Goal: Task Accomplishment & Management: Complete application form

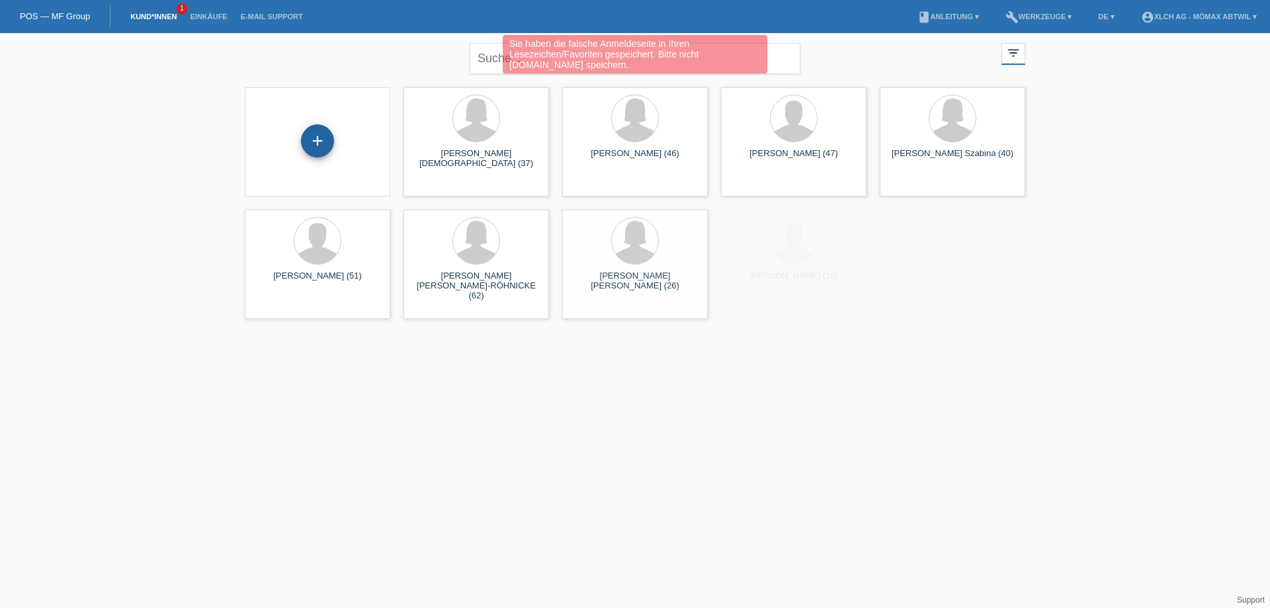
click at [314, 142] on div "+" at bounding box center [317, 140] width 33 height 33
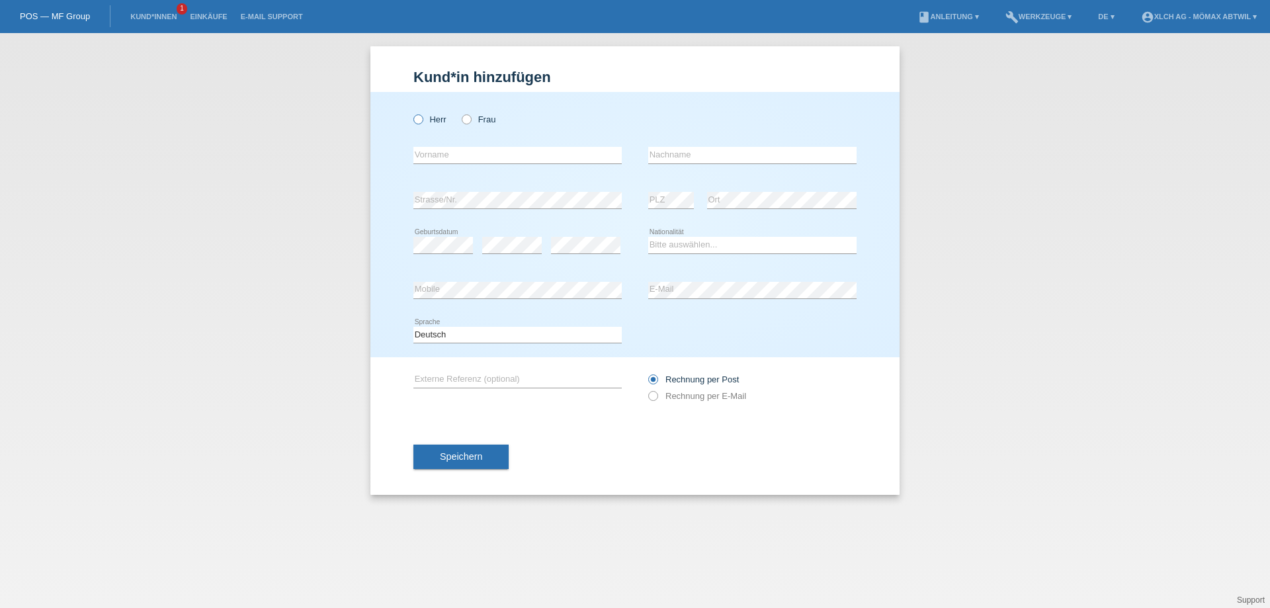
click at [411, 112] on icon at bounding box center [411, 112] width 0 height 0
click at [417, 122] on input "Herr" at bounding box center [417, 118] width 9 height 9
radio input "true"
click at [441, 158] on input "text" at bounding box center [517, 155] width 208 height 17
type input "[PERSON_NAME]"
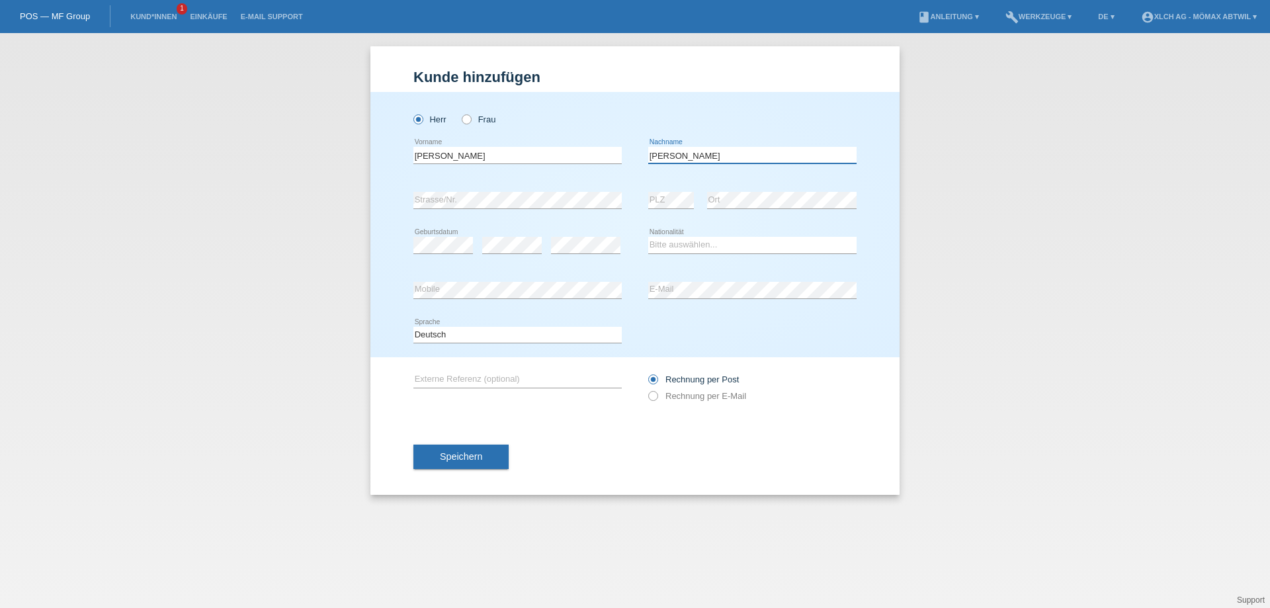
type input "[PERSON_NAME]"
click at [691, 242] on select "Bitte auswählen... Schweiz Deutschland Liechtenstein Österreich ------------ Af…" at bounding box center [752, 245] width 208 height 16
select select "DE"
click at [648, 237] on select "Bitte auswählen... Schweiz Deutschland Liechtenstein Österreich ------------ Af…" at bounding box center [752, 245] width 208 height 16
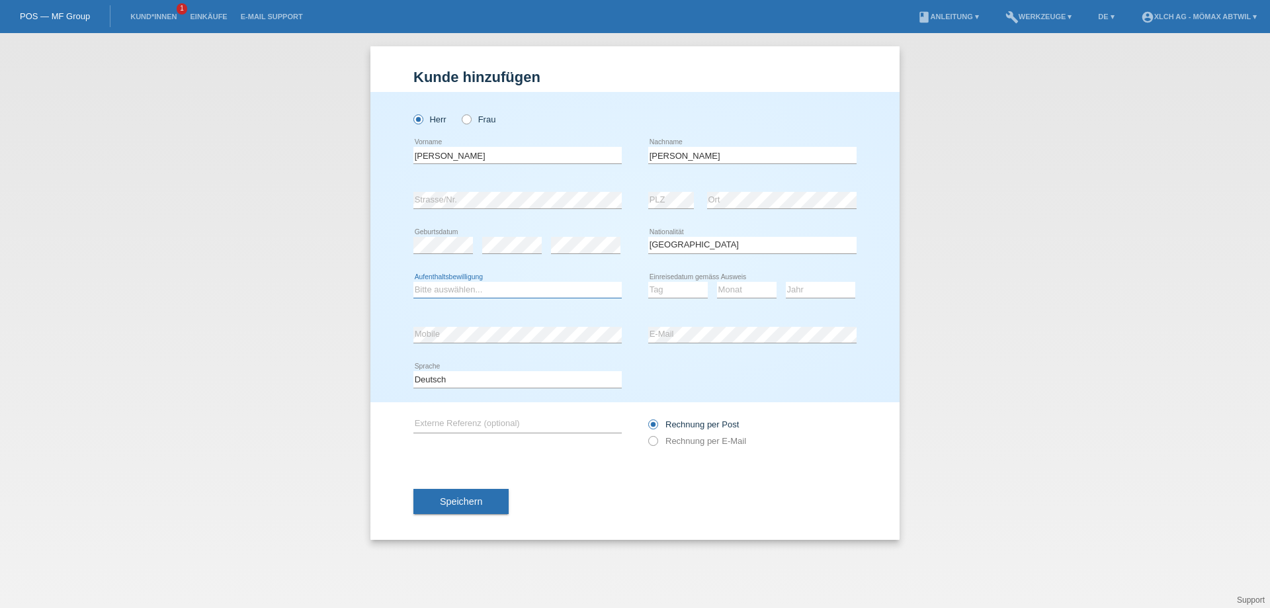
click at [459, 294] on select "Bitte auswählen... C B B - Flüchtlingsstatus Andere" at bounding box center [517, 290] width 208 height 16
select select "C"
click at [413, 282] on select "Bitte auswählen... C B B - Flüchtlingsstatus Andere" at bounding box center [517, 290] width 208 height 16
click at [683, 286] on select "Tag 01 02 03 04 05 06 07 08 09 10 11" at bounding box center [678, 290] width 60 height 16
select select "27"
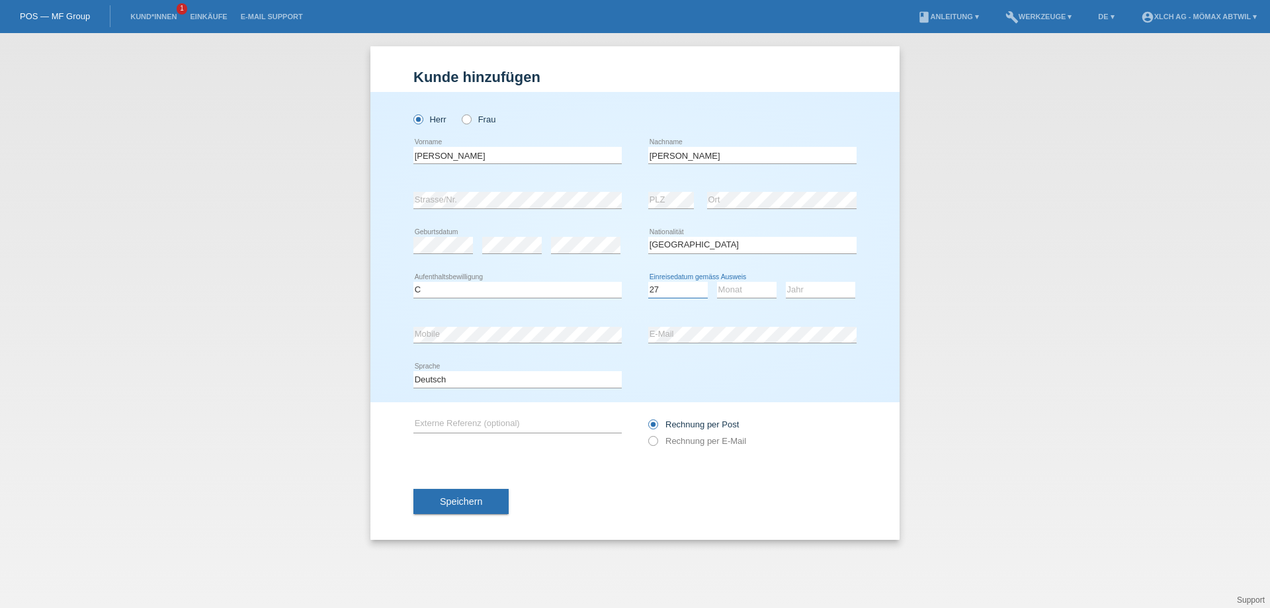
click at [648, 282] on select "Tag 01 02 03 04 05 06 07 08 09 10 11" at bounding box center [678, 290] width 60 height 16
click at [744, 292] on select "Monat 01 02 03 04 05 06 07 08 09 10 11" at bounding box center [747, 290] width 60 height 16
select select "07"
click at [717, 282] on select "Monat 01 02 03 04 05 06 07 08 09 10 11" at bounding box center [747, 290] width 60 height 16
click at [804, 284] on select "Jahr 2025 2024 2023 2022 2021 2020 2019 2018 2017 2016 2015 2014 2013 2012 2011…" at bounding box center [820, 290] width 69 height 16
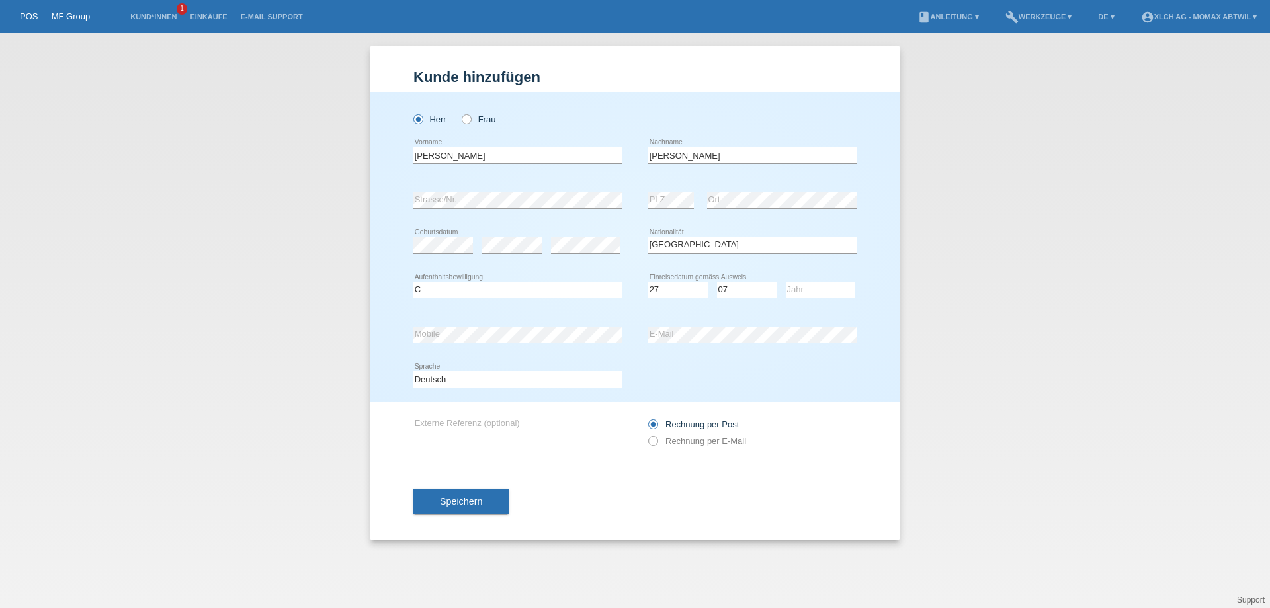
select select "2016"
click at [786, 282] on select "Jahr 2025 2024 2023 2022 2021 2020 2019 2018 2017 2016 2015 2014 2013 2012 2011…" at bounding box center [820, 290] width 69 height 16
click at [481, 342] on div "error Mobile" at bounding box center [517, 335] width 208 height 17
click at [646, 434] on icon at bounding box center [646, 434] width 0 height 0
click at [654, 443] on input "Rechnung per E-Mail" at bounding box center [652, 444] width 9 height 17
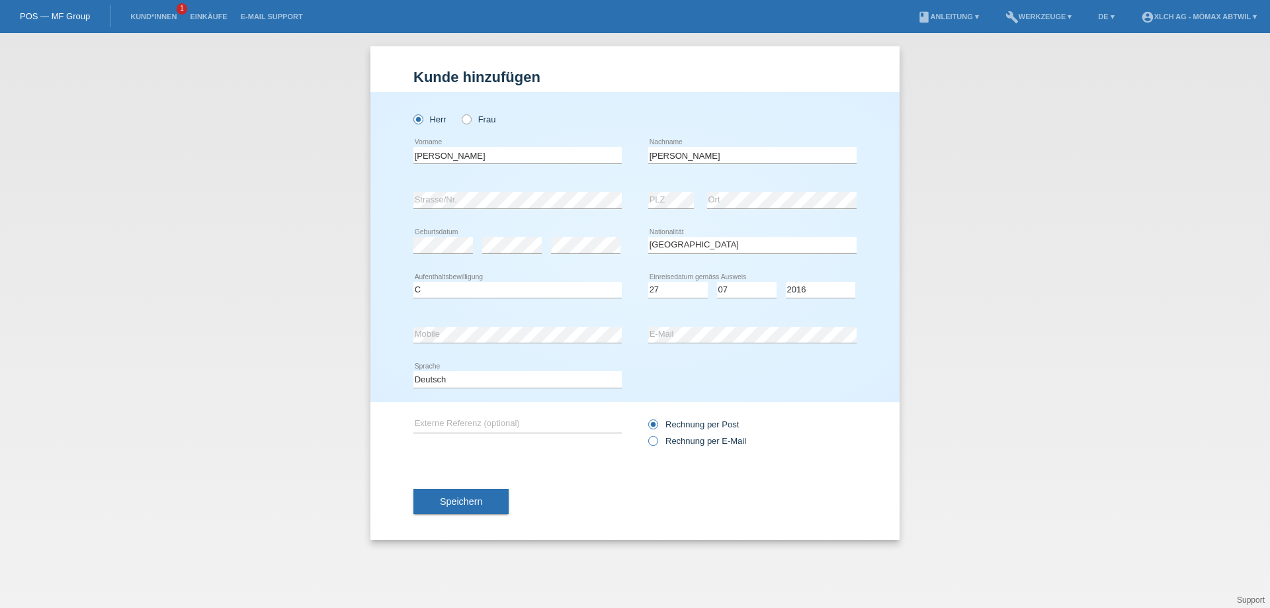
radio input "true"
click at [490, 498] on button "Speichern" at bounding box center [460, 501] width 95 height 25
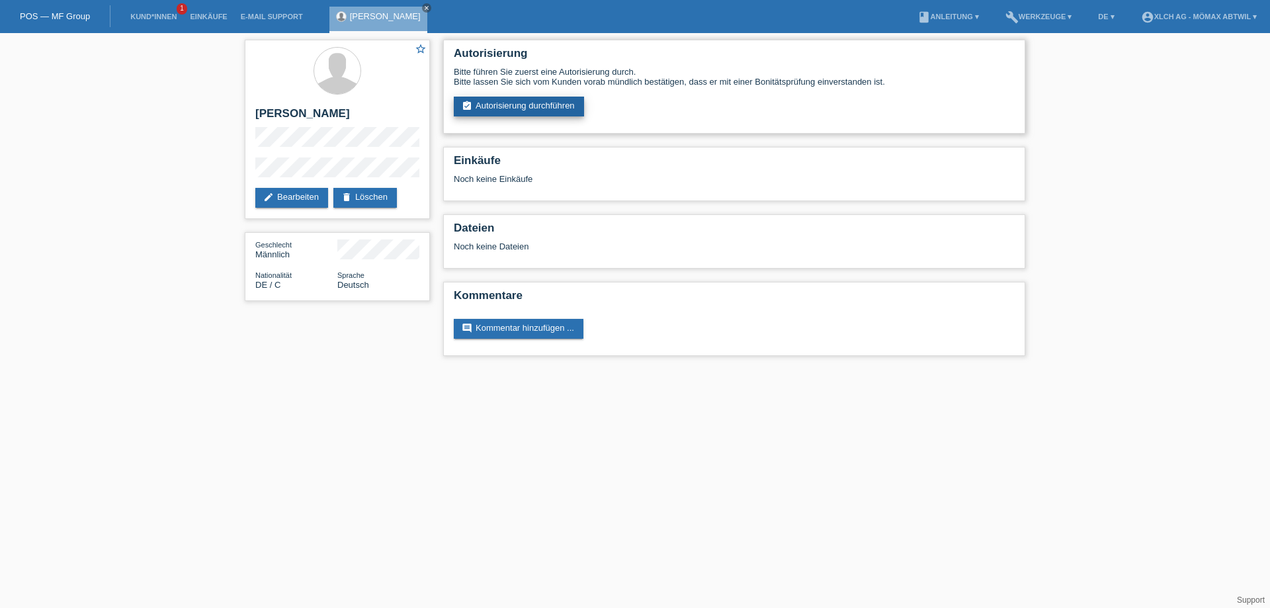
click at [538, 107] on link "assignment_turned_in Autorisierung durchführen" at bounding box center [519, 107] width 130 height 20
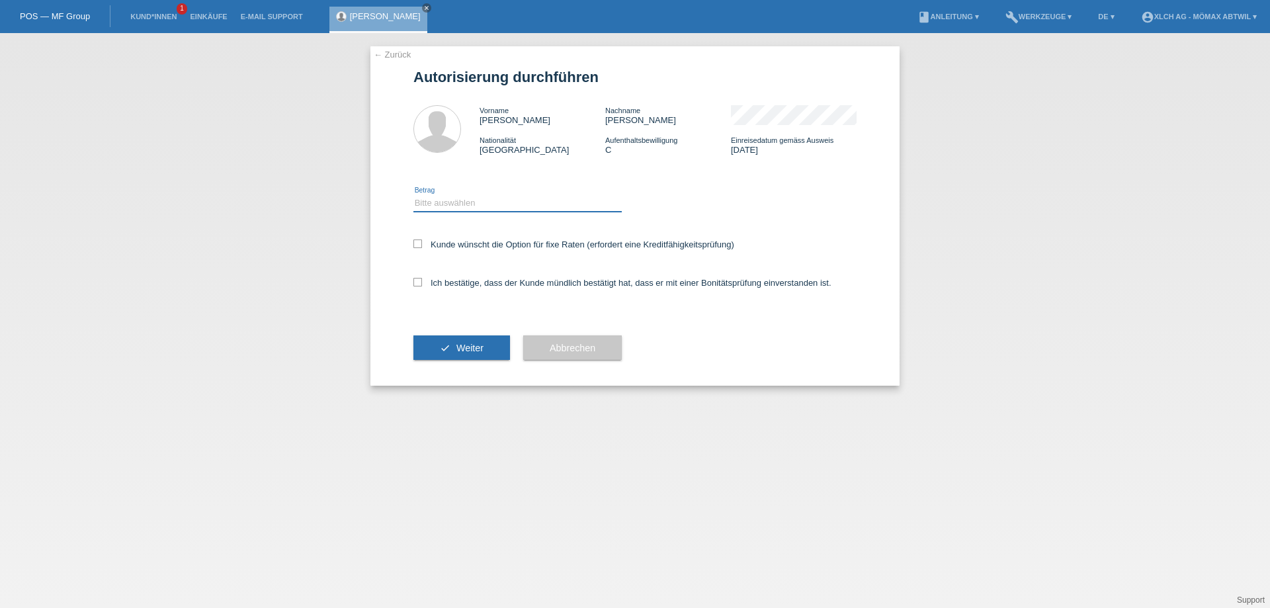
click at [470, 203] on select "Bitte auswählen CHF 1.00 - CHF 499.00 CHF 500.00 - CHF 1'999.00 CHF 2'000.00 - …" at bounding box center [517, 203] width 208 height 16
select select "3"
click at [413, 195] on select "Bitte auswählen CHF 1.00 - CHF 499.00 CHF 500.00 - CHF 1'999.00 CHF 2'000.00 - …" at bounding box center [517, 203] width 208 height 16
click at [420, 285] on icon at bounding box center [417, 282] width 9 height 9
click at [420, 285] on input "Ich bestätige, dass der Kunde mündlich bestätigt hat, dass er mit einer Bonität…" at bounding box center [417, 282] width 9 height 9
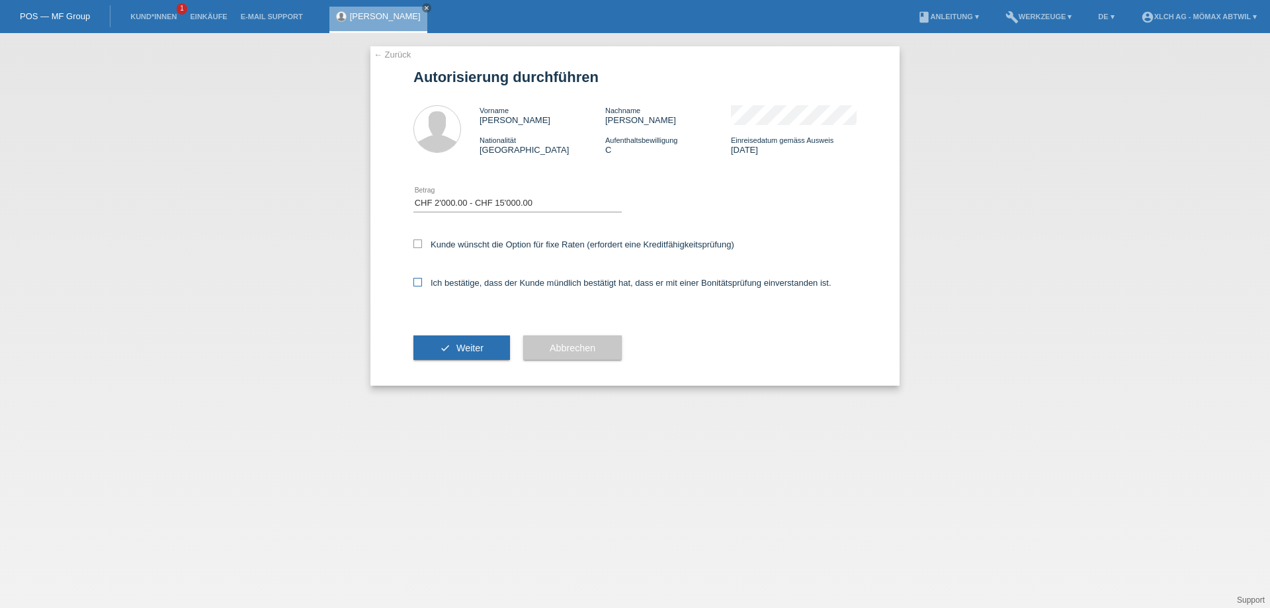
checkbox input "true"
click at [428, 353] on button "check Weiter" at bounding box center [461, 347] width 97 height 25
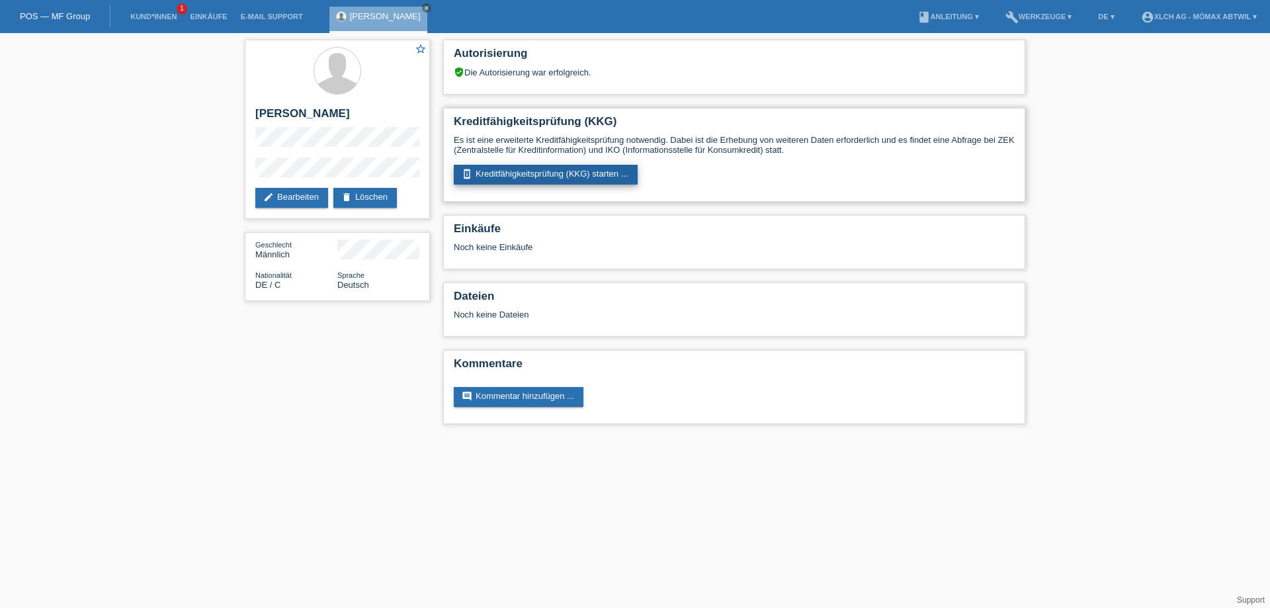
click at [513, 169] on link "perm_device_information Kreditfähigkeitsprüfung (KKG) starten ..." at bounding box center [546, 175] width 184 height 20
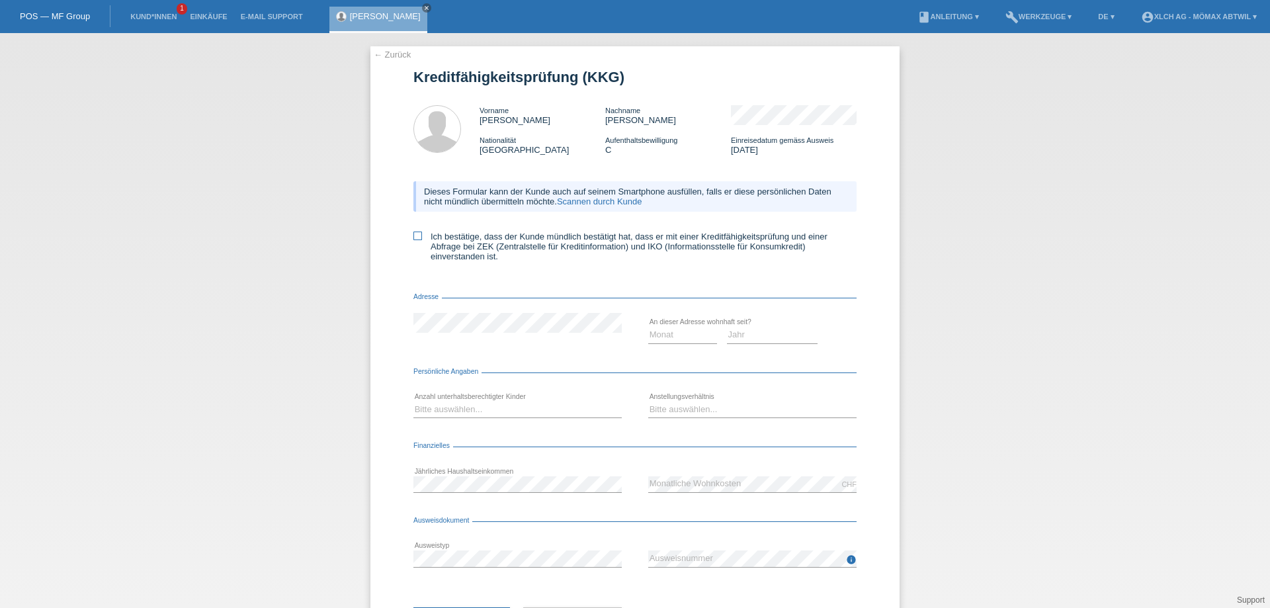
click at [413, 237] on icon at bounding box center [417, 236] width 9 height 9
click at [413, 237] on input "Ich bestätige, dass der Kunde mündlich bestätigt hat, dass er mit einer Kreditf…" at bounding box center [417, 236] width 9 height 9
checkbox input "true"
click at [656, 337] on select "Monat 01 02 03 04 05 06 07 08 09 10" at bounding box center [682, 335] width 69 height 16
select select "07"
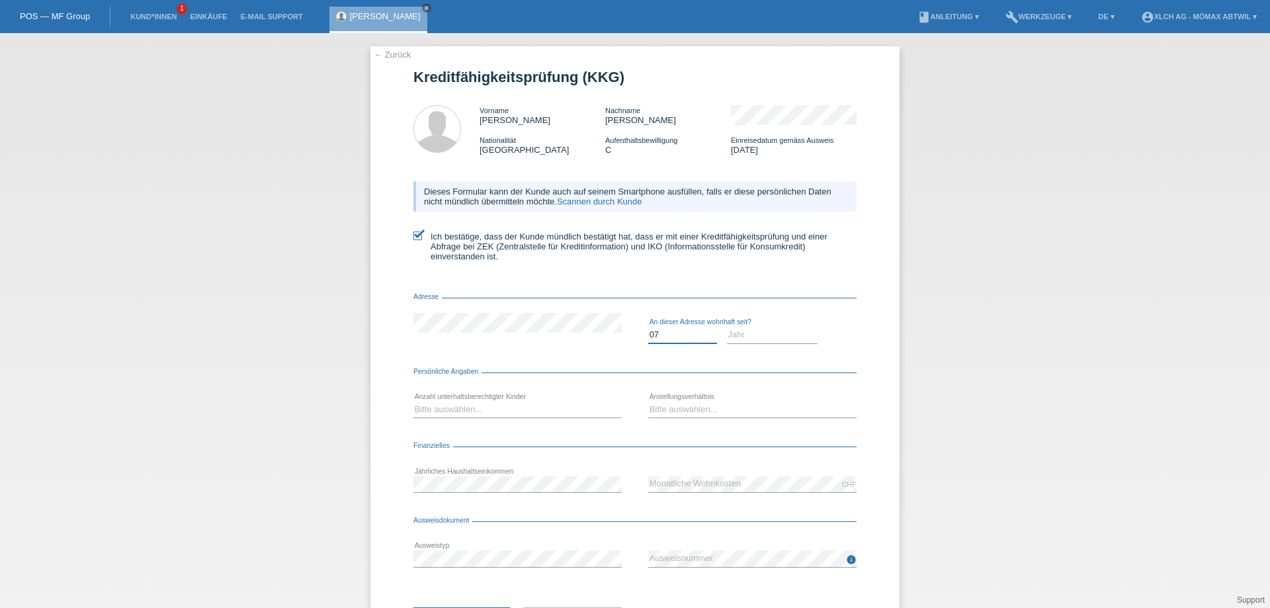
click at [648, 327] on select "Monat 01 02 03 04 05 06 07 08 09 10" at bounding box center [682, 335] width 69 height 16
click at [742, 334] on select "Jahr 2025 2024 2023 2022 2021 2020 2019 2018 2017 2016 2015 2014 2013 2012 2011…" at bounding box center [772, 335] width 91 height 16
select select "2023"
click at [727, 327] on select "Jahr 2025 2024 2023 2022 2021 2020 2019 2018 2017 2016 2015 2014 2013 2012 2011…" at bounding box center [772, 335] width 91 height 16
click at [466, 410] on select "Bitte auswählen... 0 1 2 3 4 5 6 7 8 9" at bounding box center [517, 410] width 208 height 16
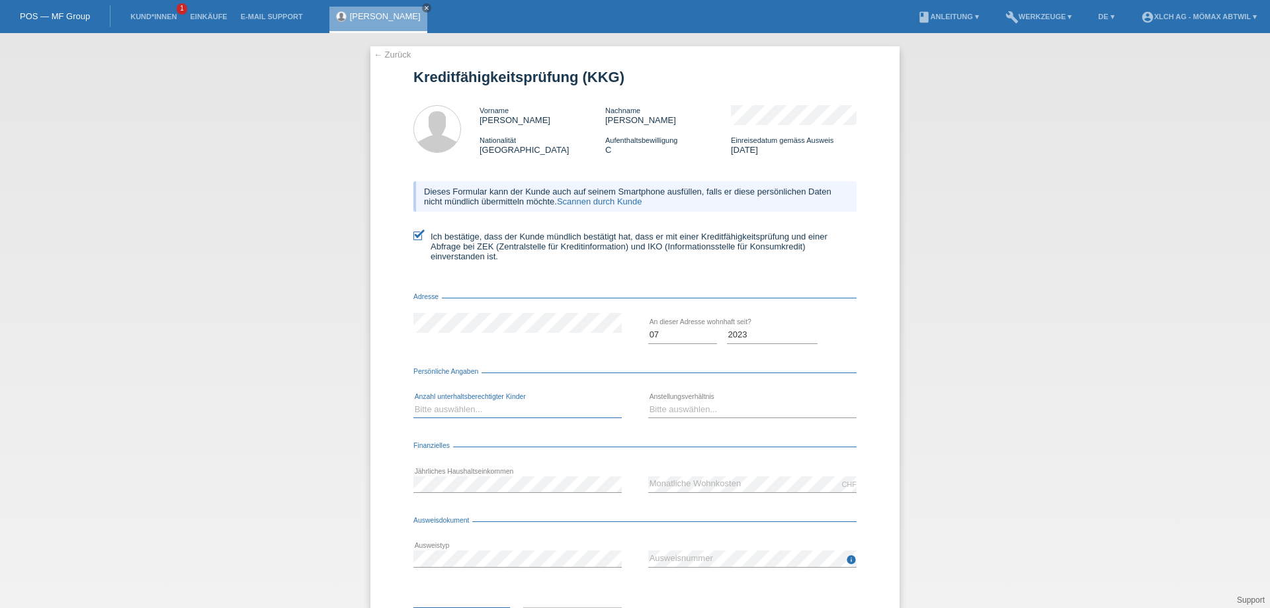
select select "1"
click at [413, 402] on select "Bitte auswählen... 0 1 2 3 4 5 6 7 8 9" at bounding box center [517, 410] width 208 height 16
click at [703, 409] on select "Bitte auswählen... Unbefristet Befristet Lehrling/Student Pensioniert Nicht arb…" at bounding box center [752, 410] width 208 height 16
select select "UNLIMITED"
click at [648, 402] on select "Bitte auswählen... Unbefristet Befristet Lehrling/Student Pensioniert Nicht arb…" at bounding box center [752, 410] width 208 height 16
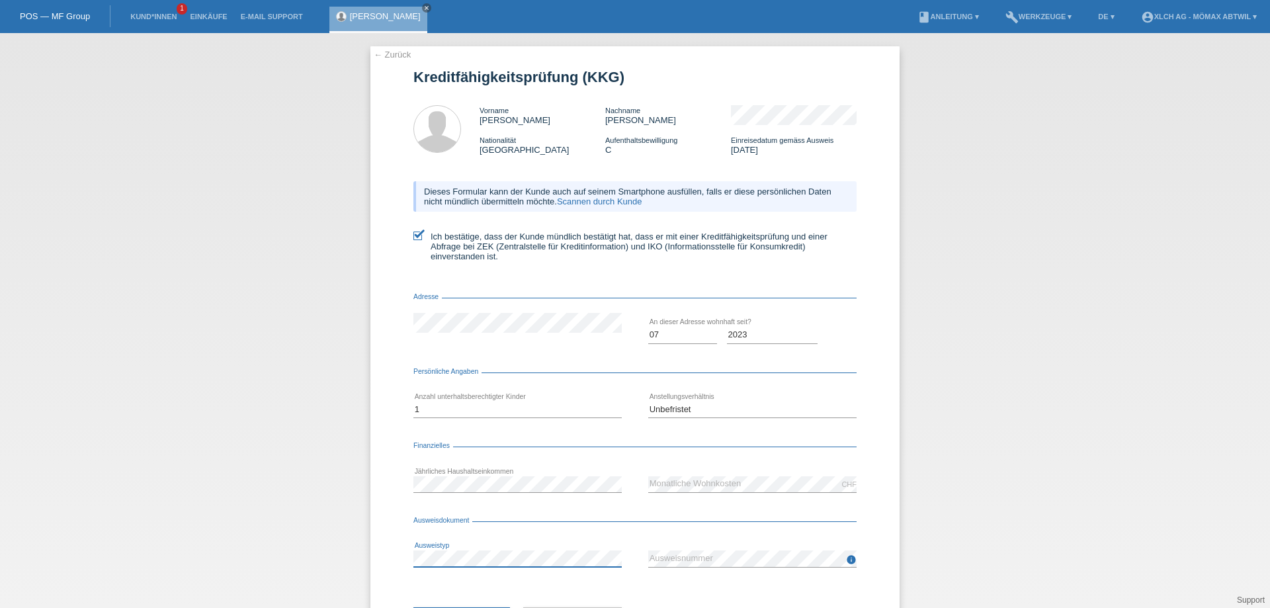
scroll to position [64, 0]
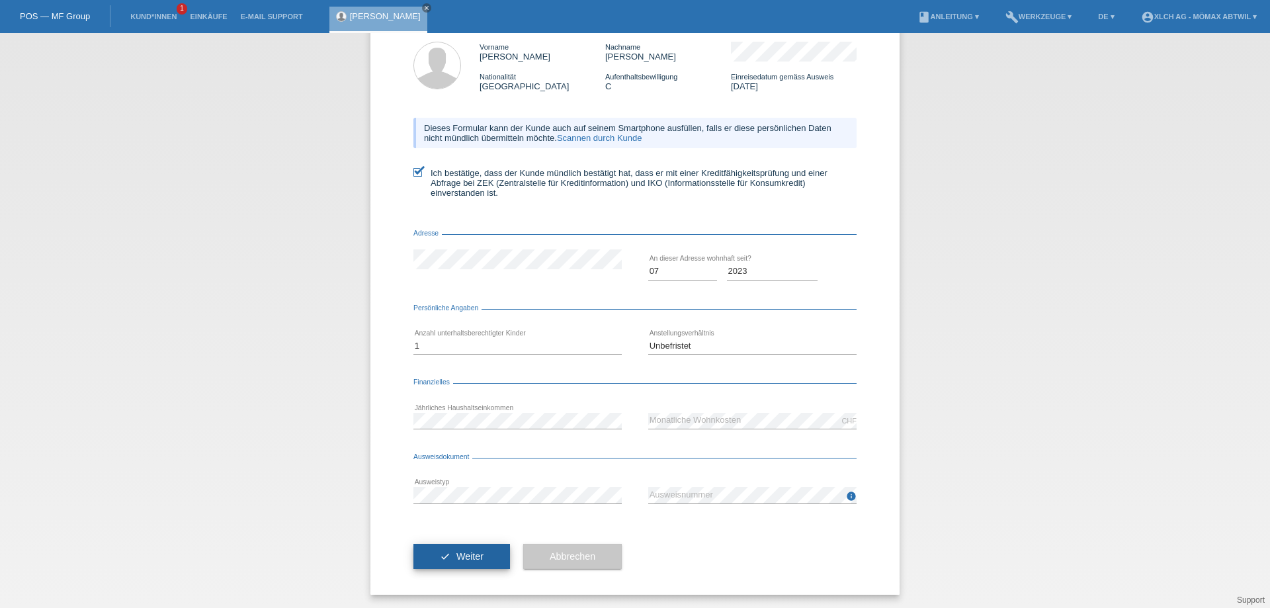
click at [435, 562] on button "check Weiter" at bounding box center [461, 556] width 97 height 25
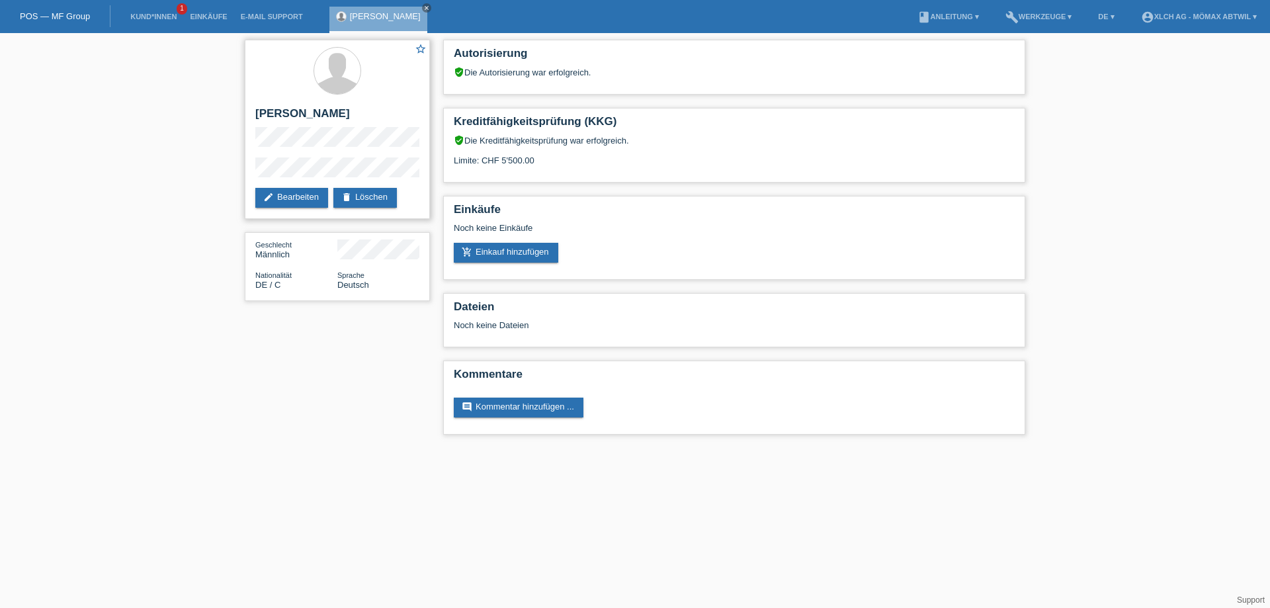
click at [254, 163] on div "star_border [PERSON_NAME] edit Bearbeiten delete Löschen" at bounding box center [337, 129] width 185 height 179
drag, startPoint x: 361, startPoint y: 108, endPoint x: 253, endPoint y: 114, distance: 108.7
click at [253, 114] on div "star_border [PERSON_NAME] edit Bearbeiten delete Löschen" at bounding box center [337, 129] width 185 height 179
copy h2 "[PERSON_NAME]"
click at [526, 259] on link "add_shopping_cart Einkauf hinzufügen" at bounding box center [506, 253] width 105 height 20
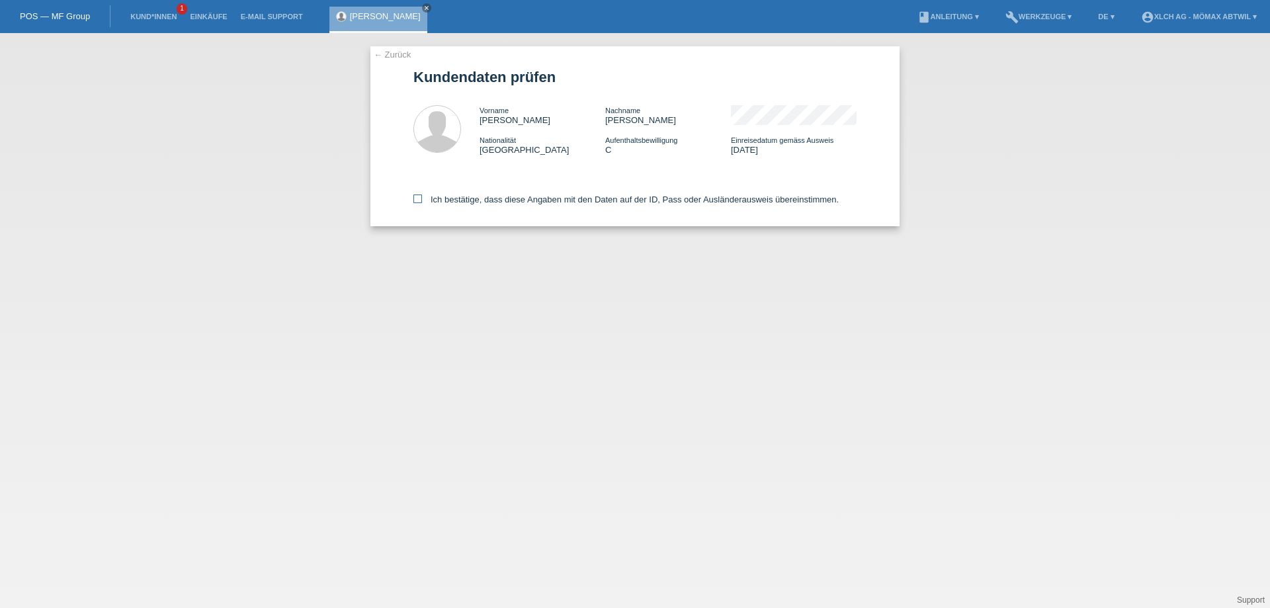
click at [417, 200] on icon at bounding box center [417, 198] width 9 height 9
click at [417, 200] on input "Ich bestätige, dass diese Angaben mit den Daten auf der ID, Pass oder Ausländer…" at bounding box center [417, 198] width 9 height 9
checkbox input "true"
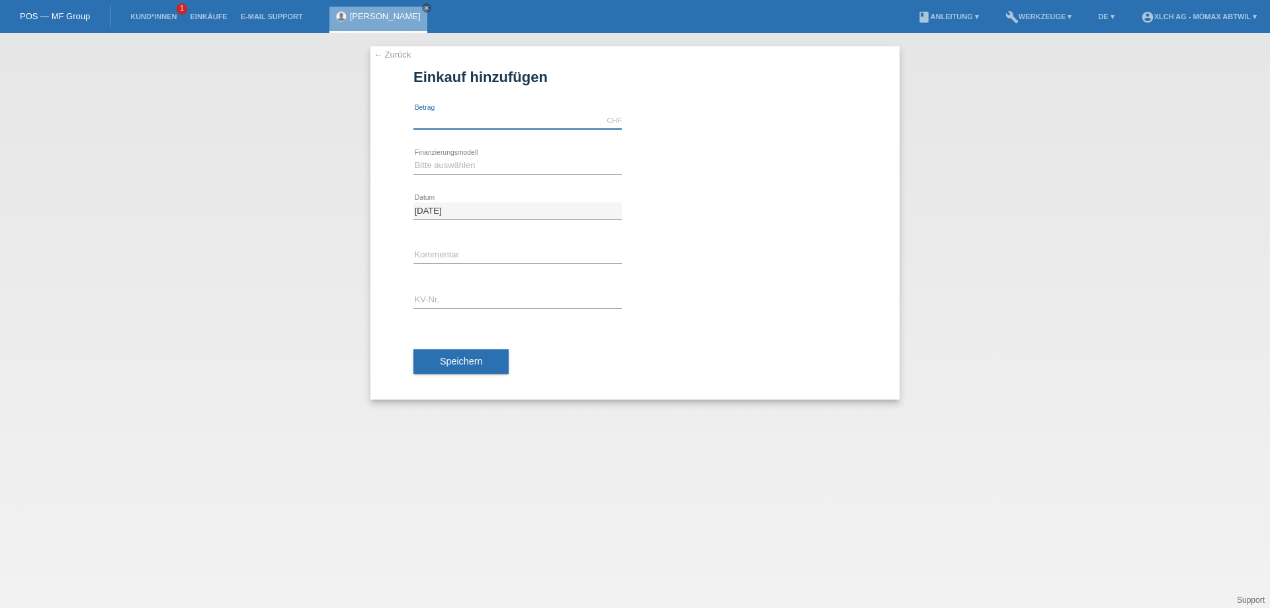
click at [468, 116] on input "text" at bounding box center [517, 120] width 208 height 17
type input "2128.00"
click at [496, 162] on select "Bitte auswählen Kauf auf Rechnung mit Teilzahlungsoption Fixe Raten - Zinsübern…" at bounding box center [517, 165] width 208 height 16
select select "112"
click at [413, 157] on select "Bitte auswählen Kauf auf Rechnung mit Teilzahlungsoption Fixe Raten - Zinsübern…" at bounding box center [517, 165] width 208 height 16
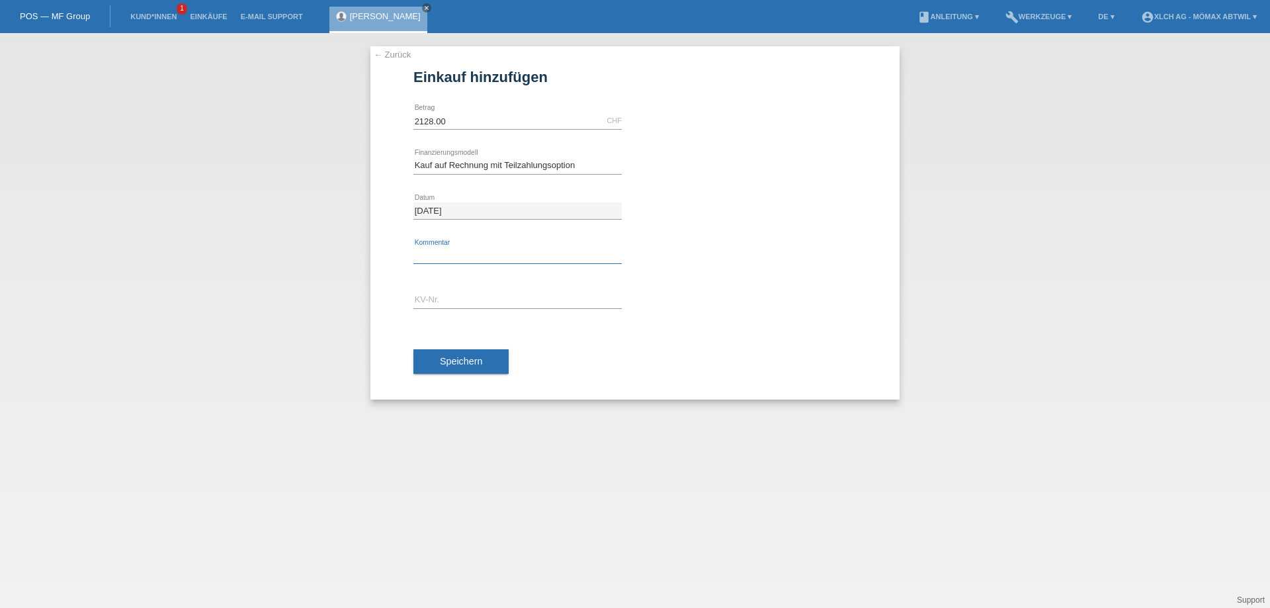
click at [472, 261] on input "text" at bounding box center [517, 255] width 208 height 17
type input "2N4W"
click at [435, 302] on input "text" at bounding box center [517, 300] width 208 height 17
type input "AGNFWS"
click at [456, 372] on button "Speichern" at bounding box center [460, 361] width 95 height 25
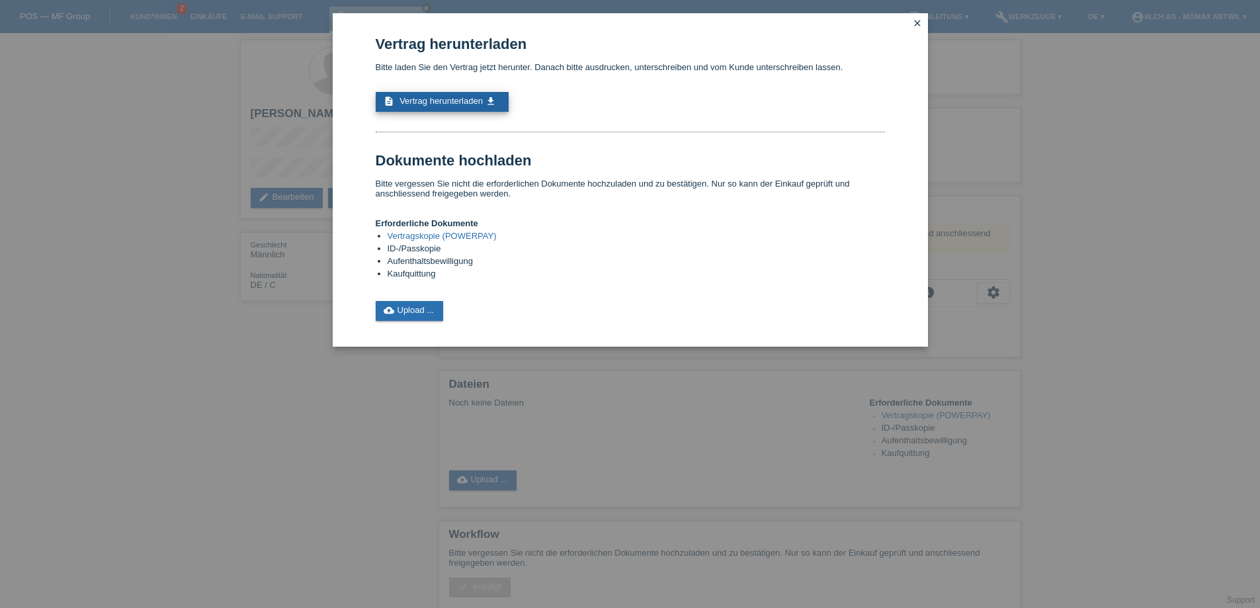
click at [412, 99] on span "Vertrag herunterladen" at bounding box center [441, 101] width 83 height 10
click at [918, 19] on icon "close" at bounding box center [917, 23] width 11 height 11
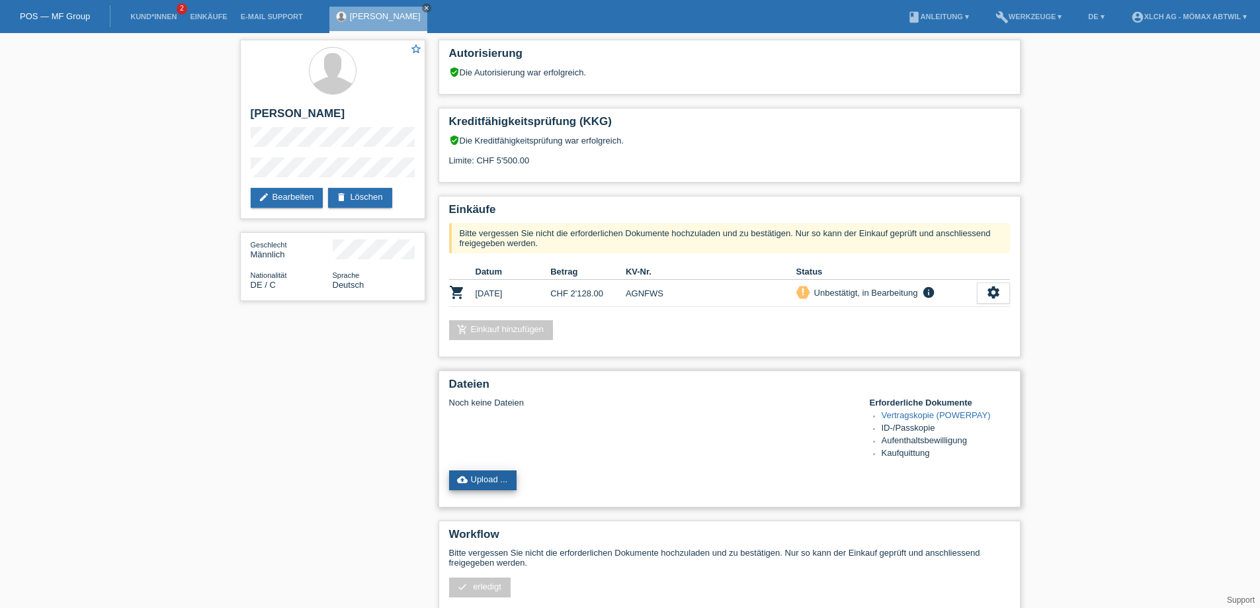
drag, startPoint x: 513, startPoint y: 473, endPoint x: 363, endPoint y: 543, distance: 165.7
click at [511, 473] on link "cloud_upload Upload ..." at bounding box center [483, 480] width 68 height 20
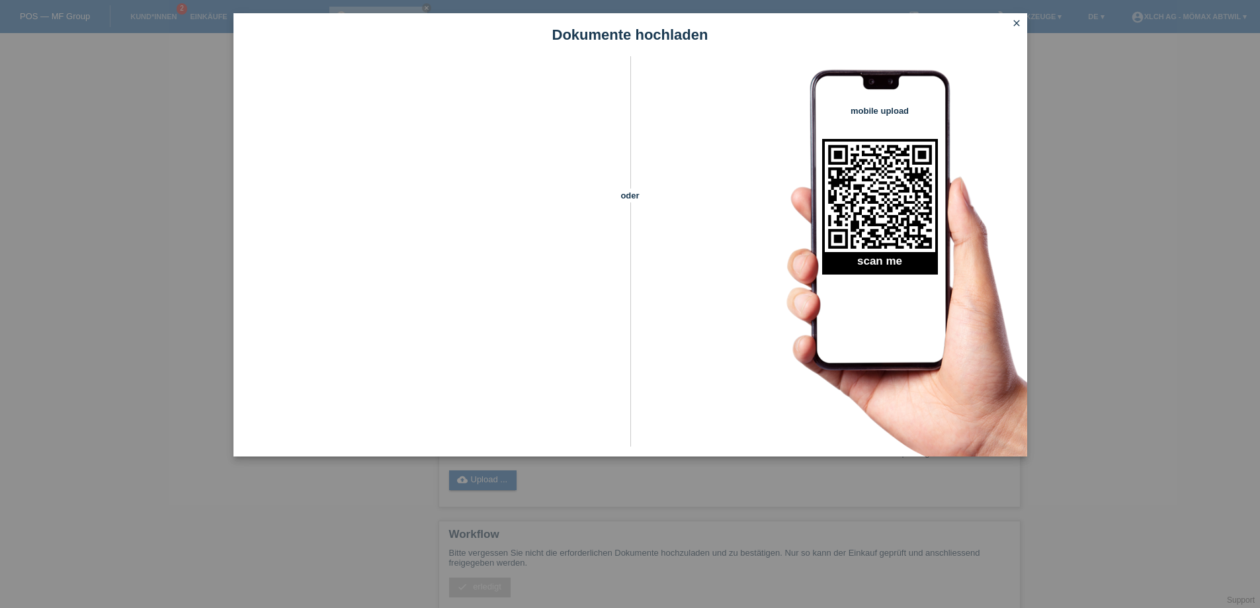
click at [1017, 22] on icon "close" at bounding box center [1016, 23] width 11 height 11
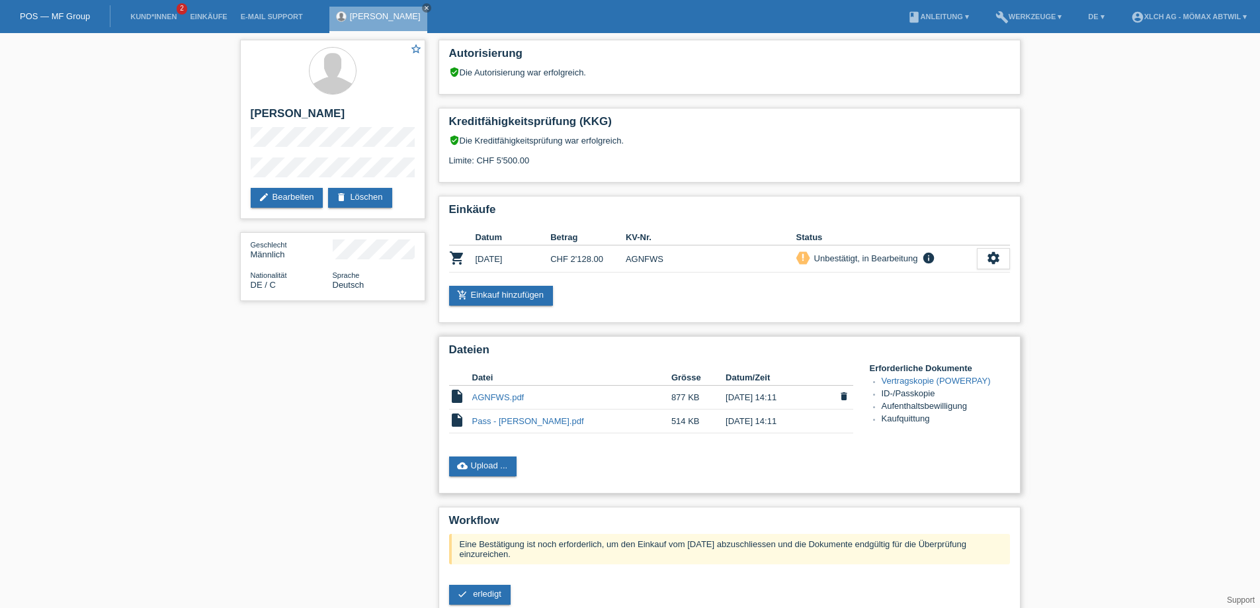
click at [506, 398] on link "AGNFWS.pdf" at bounding box center [498, 397] width 52 height 10
click at [482, 600] on link "check erledigt" at bounding box center [480, 595] width 62 height 20
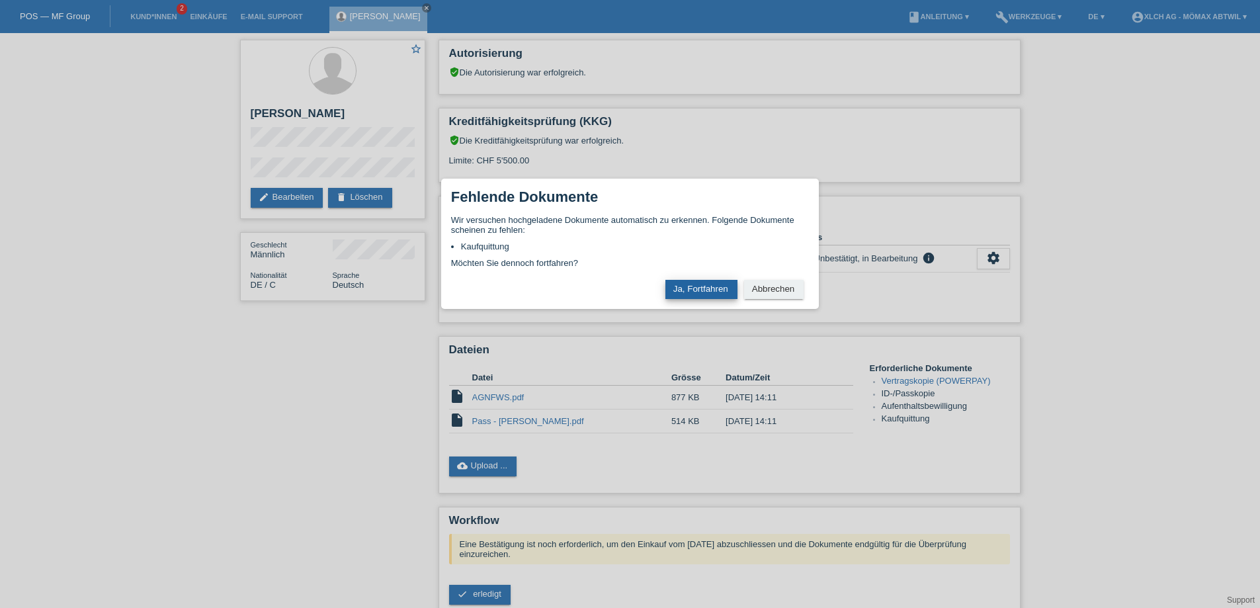
click at [723, 290] on button "Ja, Fortfahren" at bounding box center [701, 289] width 72 height 19
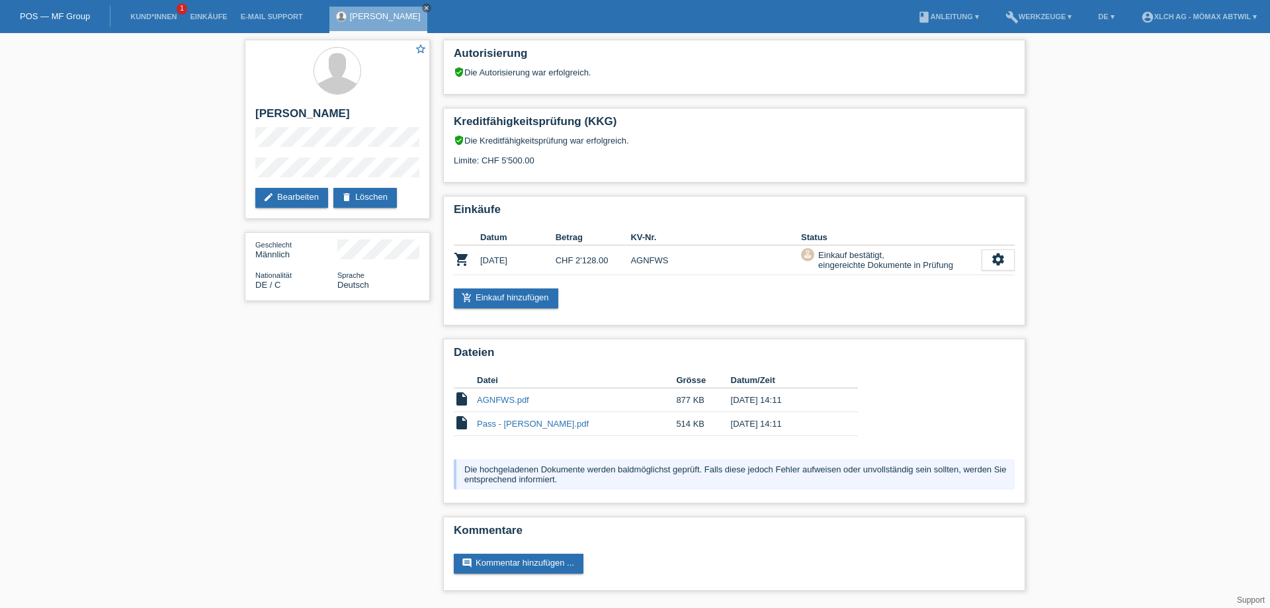
click at [154, 11] on li "Kund*innen 1" at bounding box center [154, 17] width 60 height 34
click at [151, 11] on li "Kund*innen 1" at bounding box center [154, 17] width 60 height 34
click at [153, 14] on link "Kund*innen" at bounding box center [154, 17] width 60 height 8
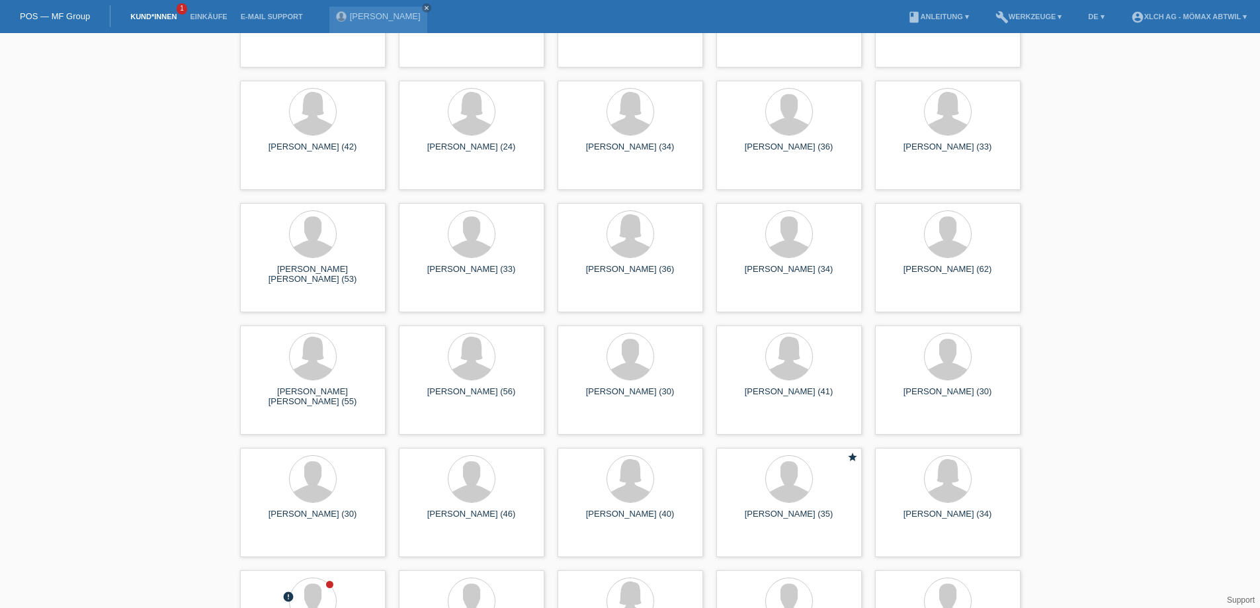
scroll to position [4432, 0]
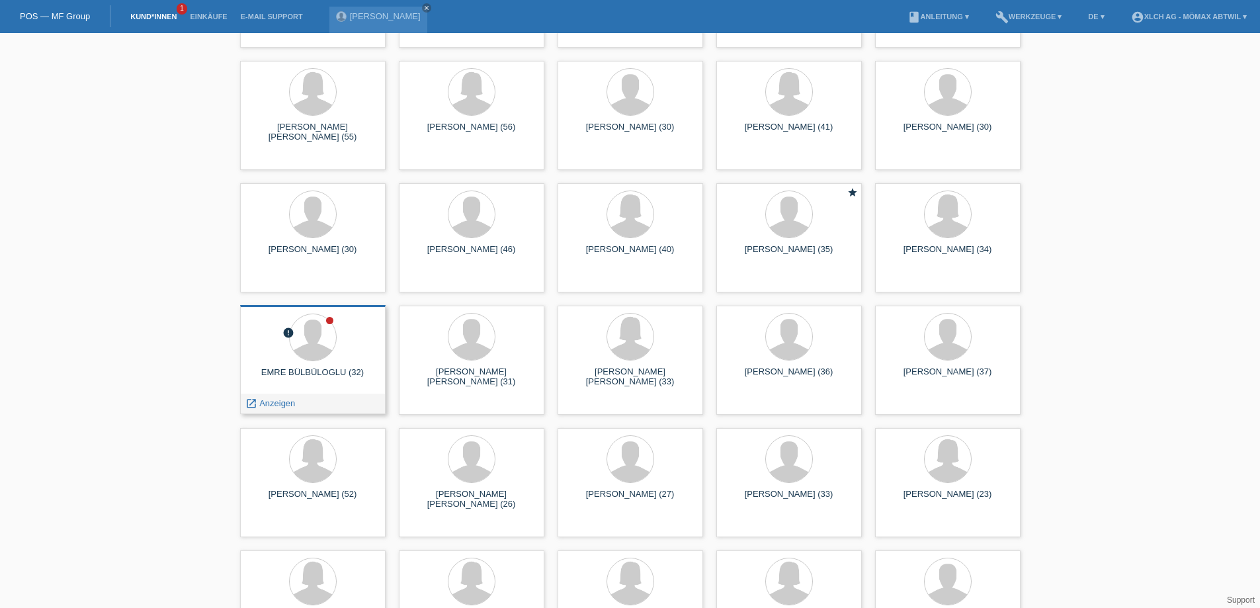
click at [317, 386] on div "EMRE BÜLBÜLOGLU (32)" at bounding box center [313, 377] width 124 height 21
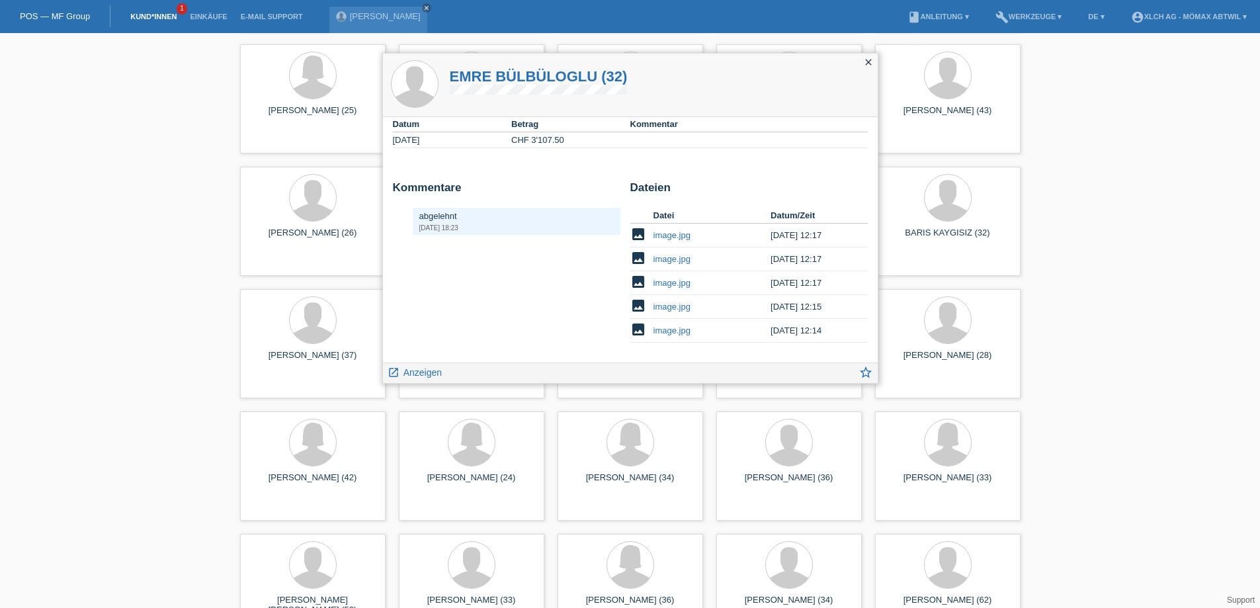
scroll to position [3903, 0]
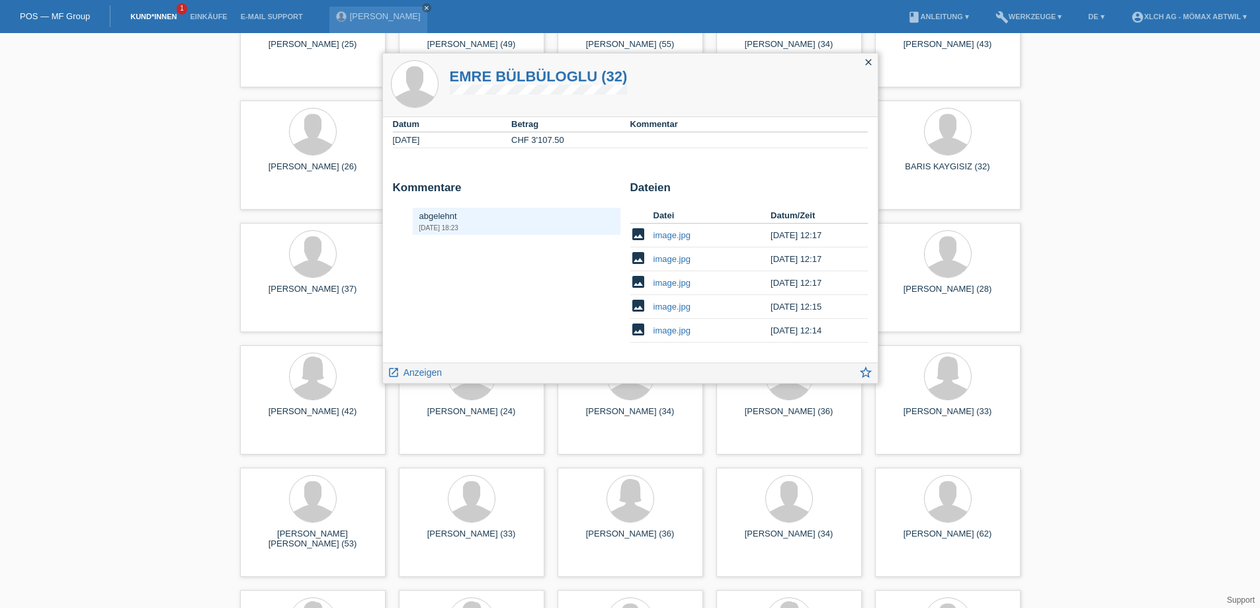
click at [655, 329] on link "image.jpg" at bounding box center [672, 330] width 37 height 10
click at [679, 304] on link "image.jpg" at bounding box center [672, 307] width 37 height 10
click at [675, 236] on link "image.jpg" at bounding box center [672, 235] width 37 height 10
click at [679, 259] on link "image.jpg" at bounding box center [672, 259] width 37 height 10
click at [671, 259] on link "image.jpg" at bounding box center [672, 259] width 37 height 10
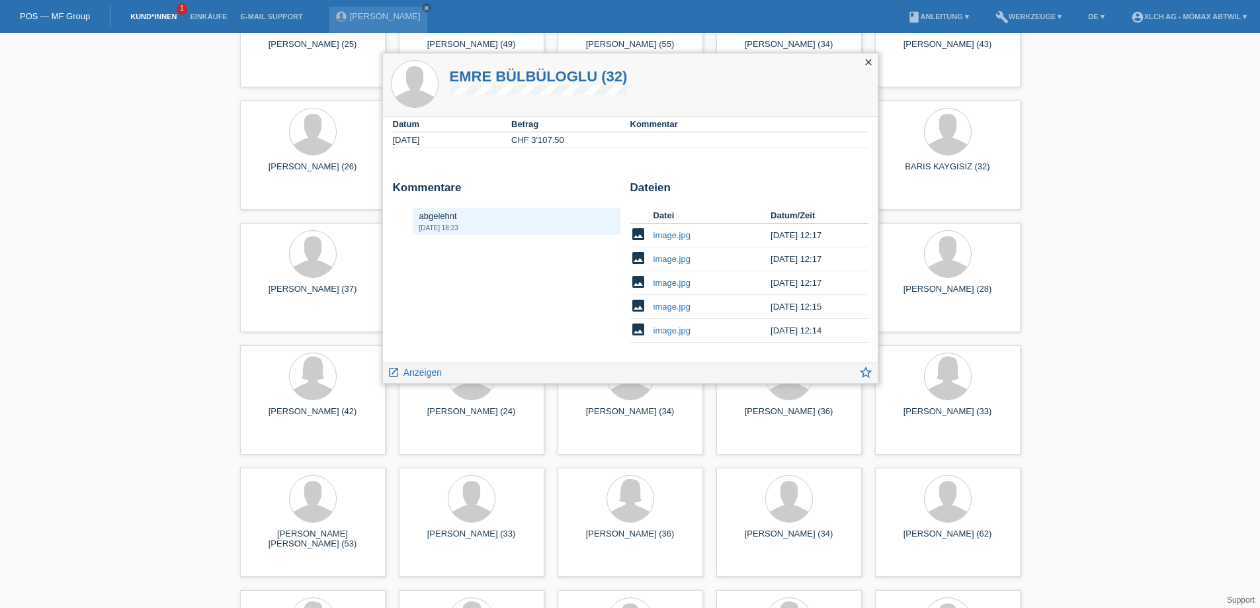
click at [677, 282] on link "image.jpg" at bounding box center [672, 283] width 37 height 10
click at [866, 62] on icon "close" at bounding box center [868, 62] width 11 height 11
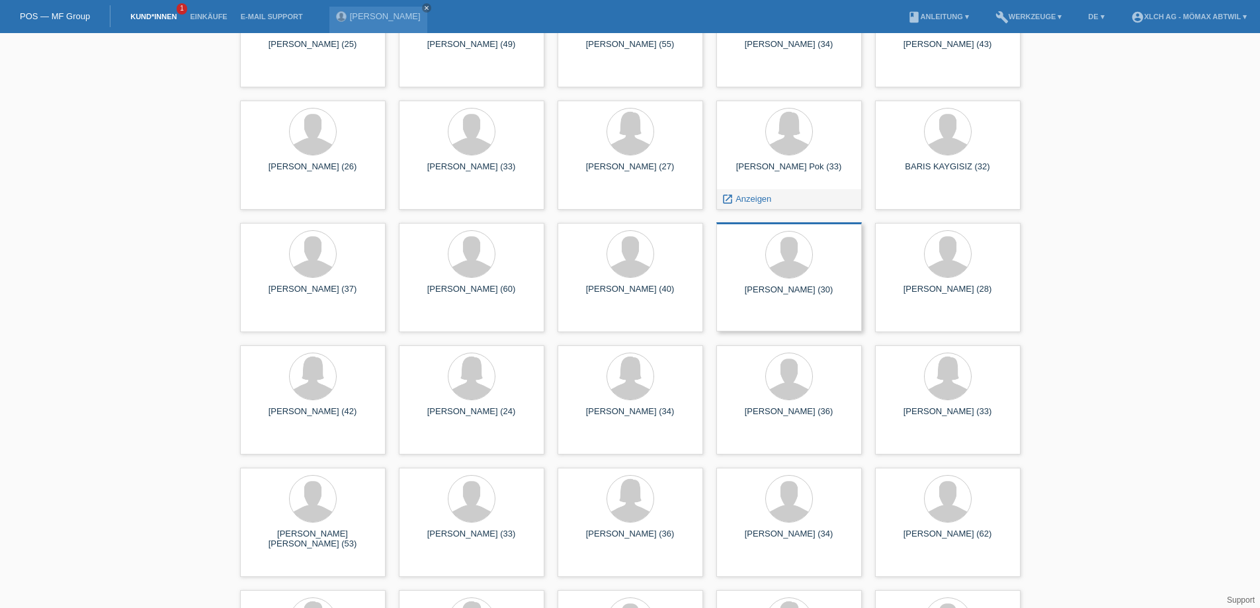
scroll to position [161, 0]
click at [599, 447] on span "Anzeigen" at bounding box center [595, 443] width 36 height 10
